Goal: Obtain resource: Download file/media

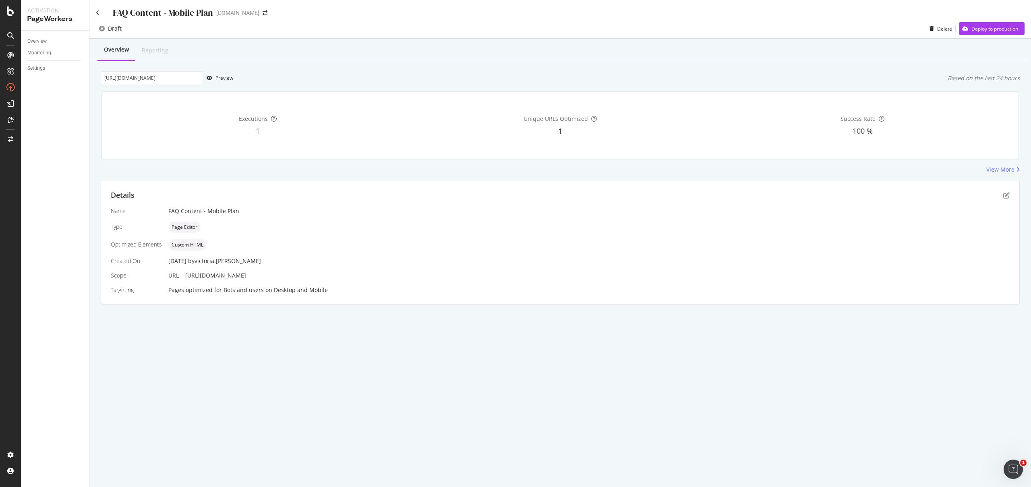
click at [102, 15] on div "FAQ Content - Mobile Plan" at bounding box center [154, 12] width 117 height 12
click at [99, 14] on icon at bounding box center [98, 13] width 4 height 6
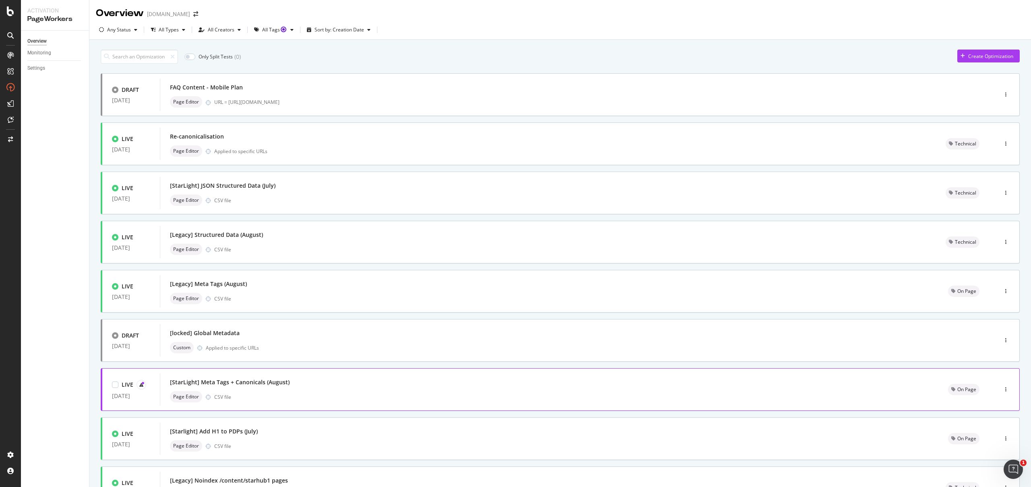
click at [321, 393] on div "Page Editor CSV file" at bounding box center [549, 396] width 759 height 11
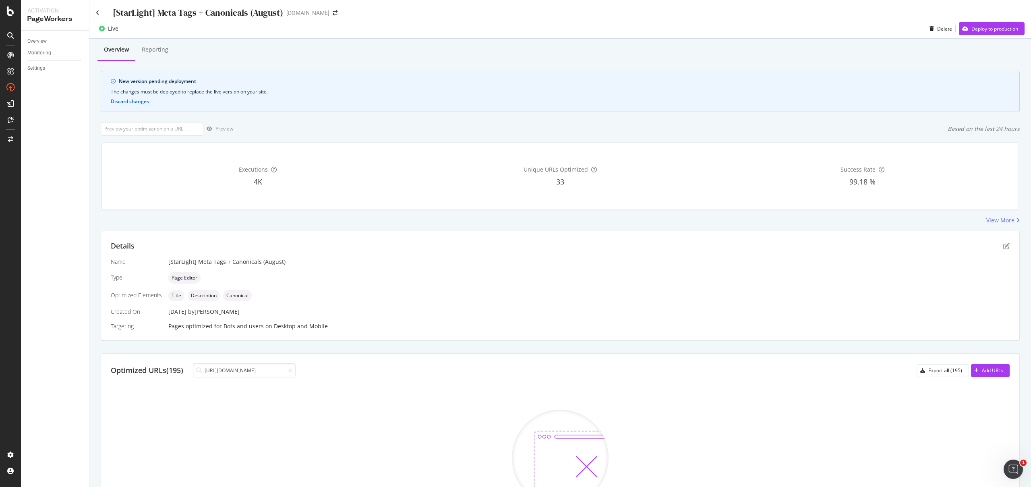
type input "[URL][DOMAIN_NAME]"
